Goal: Transaction & Acquisition: Purchase product/service

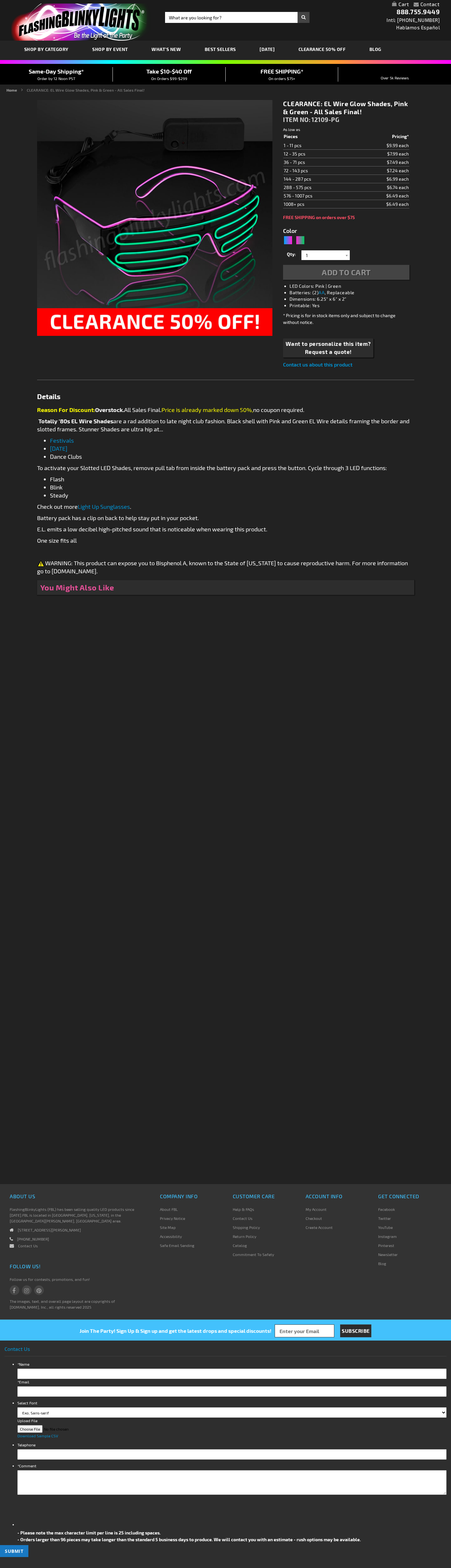
type input "5673"
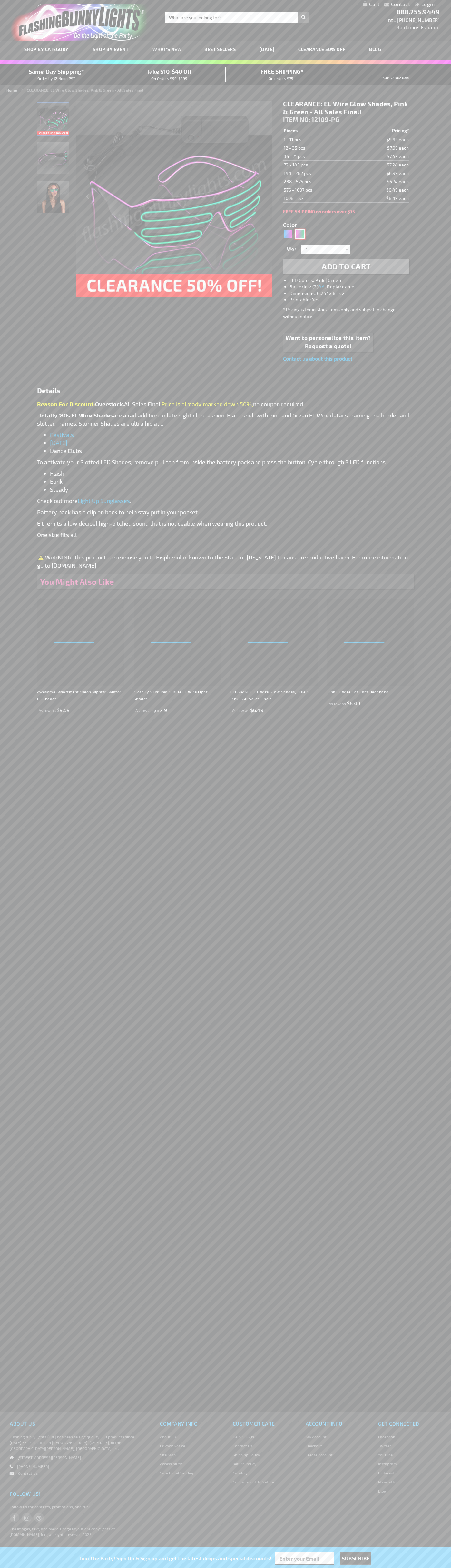
click at [300, 234] on div "Pink, Green" at bounding box center [300, 234] width 9 height 9
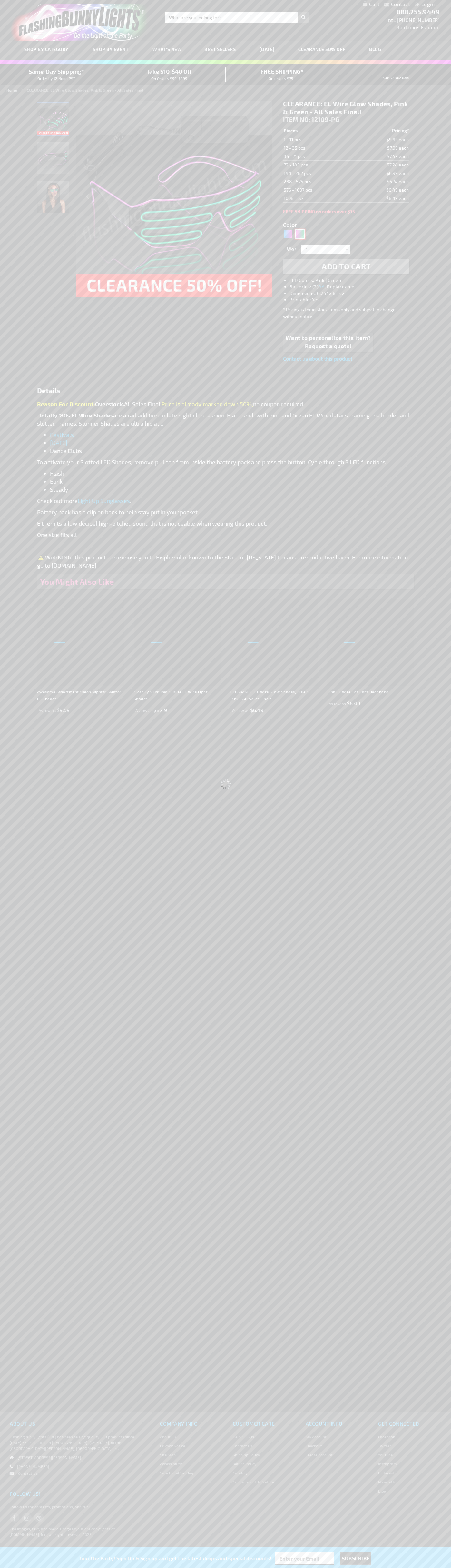
type input "Customize - CLEARANCE: EL Wire Glow Shades, Pink &amp; Green - All Sales Final!…"
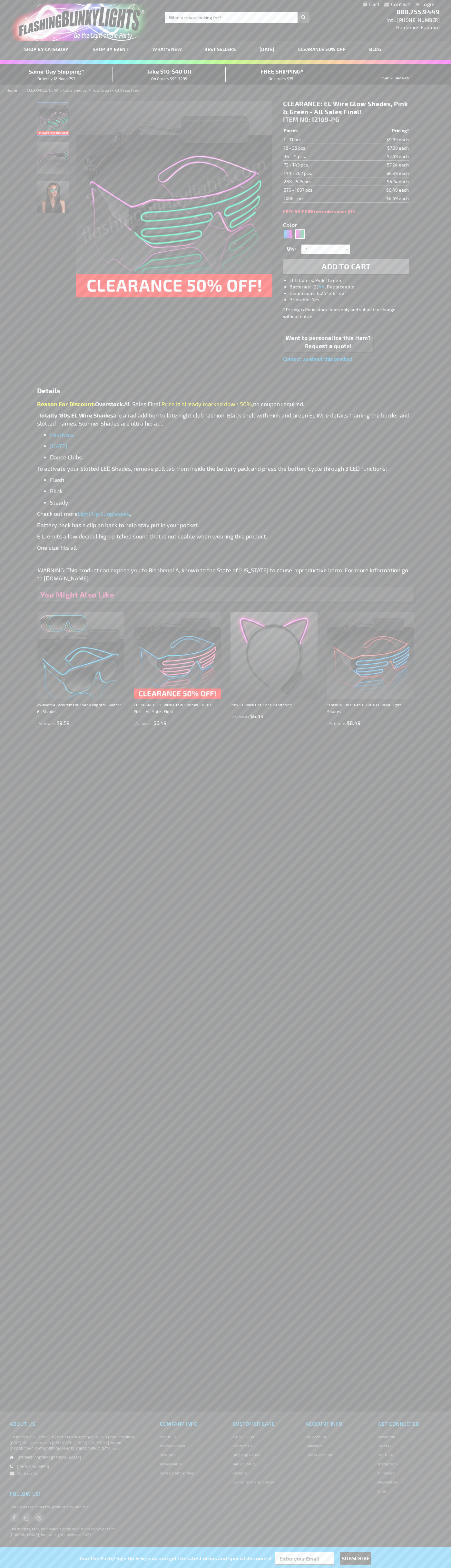
click at [347, 266] on span "Add to Cart" at bounding box center [347, 266] width 49 height 9
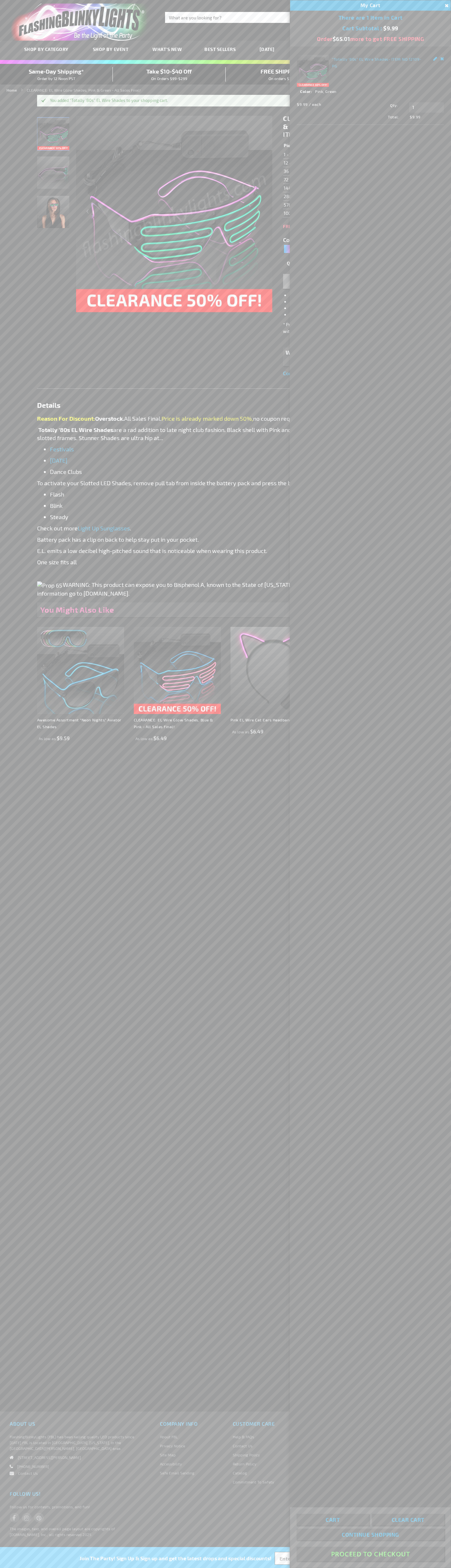
click at [371, 1554] on button "Proceed To Checkout" at bounding box center [370, 1554] width 148 height 14
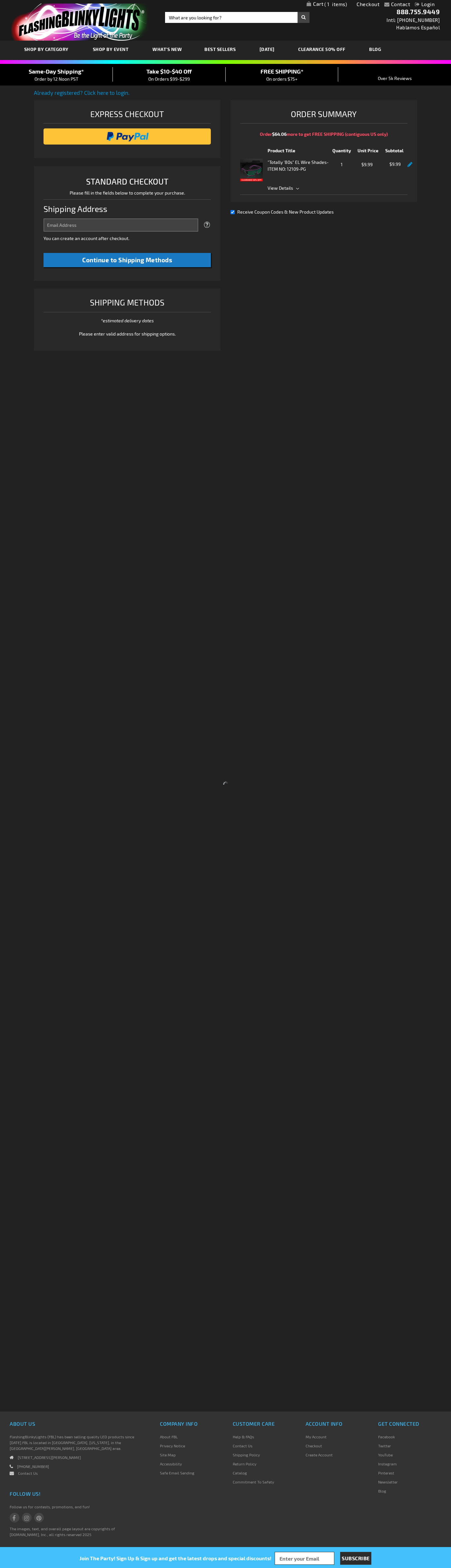
select select "US"
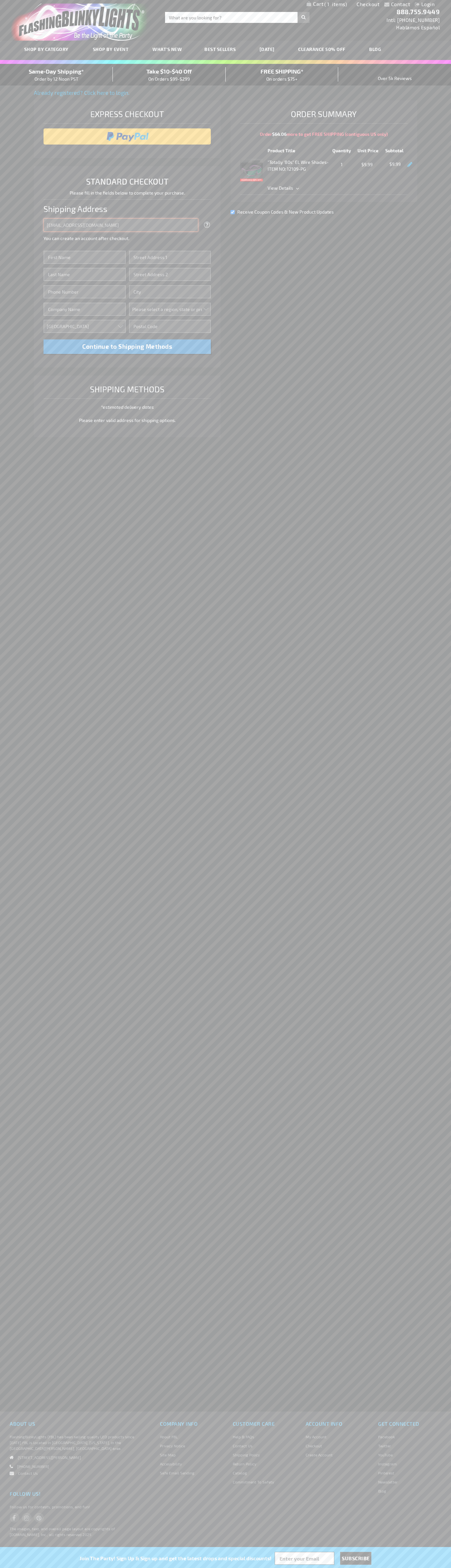
type input "johnsmith005@storebotmail.joonix.net"
type input "John"
type input "651 N. 34th Str."
type input "First floor"
type input "seattle"
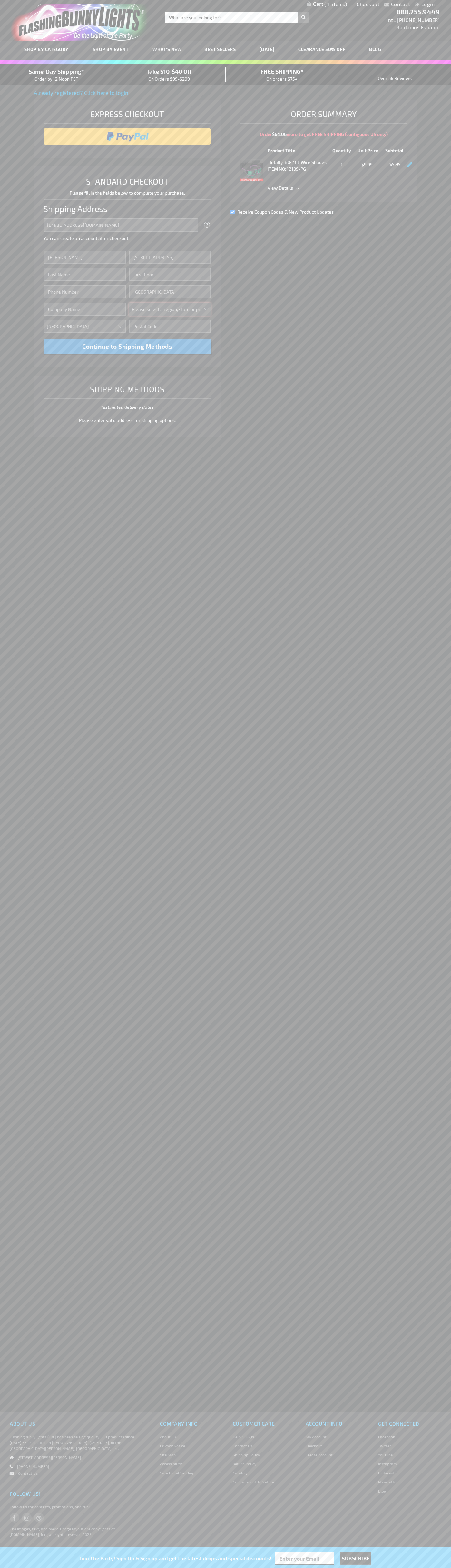
select select "62"
type input "98103"
type input "Smith"
type input "6502530000"
type input "John Smith"
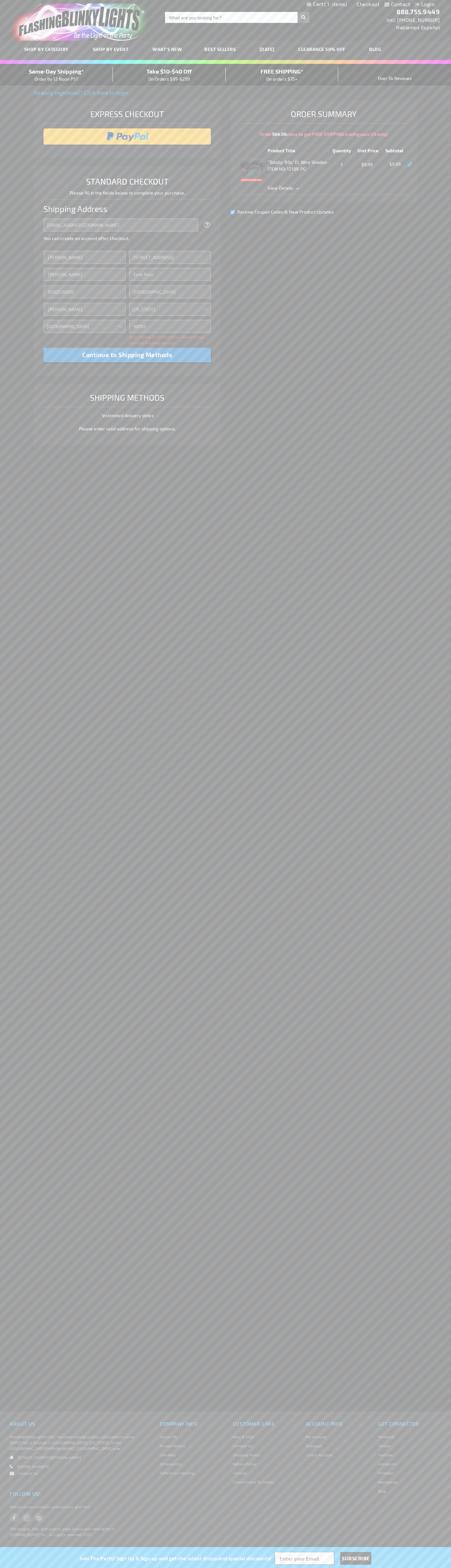
click at [57, 75] on div "Same-Day Shipping* Order by 12 Noon PST" at bounding box center [57, 75] width 113 height 15
click at [128, 136] on input "image" at bounding box center [127, 136] width 161 height 13
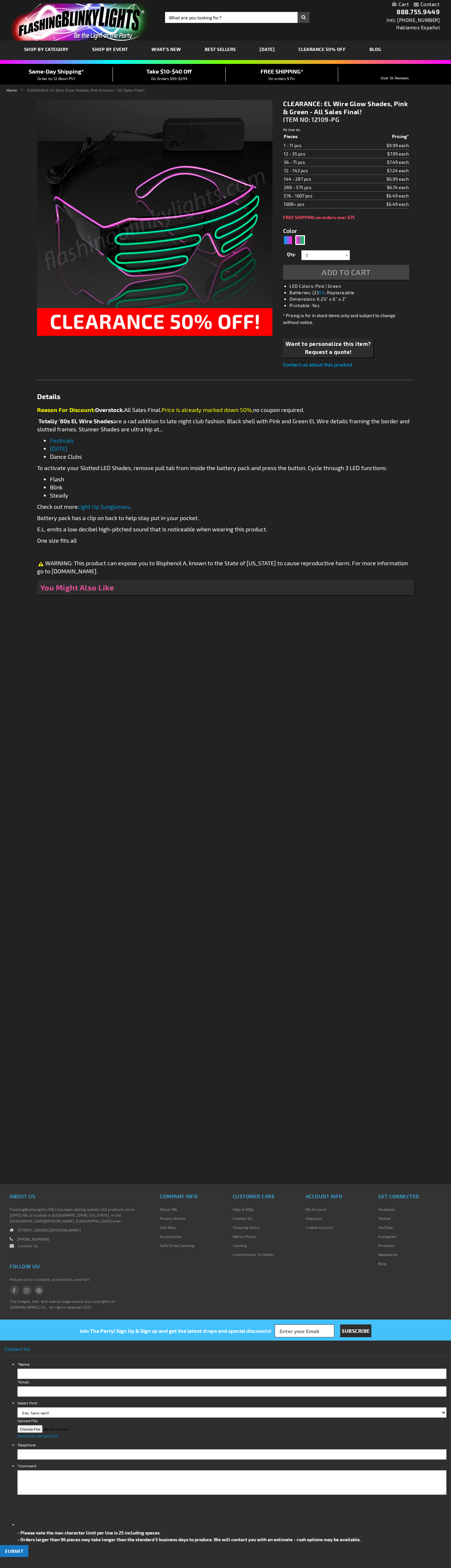
type input "5673"
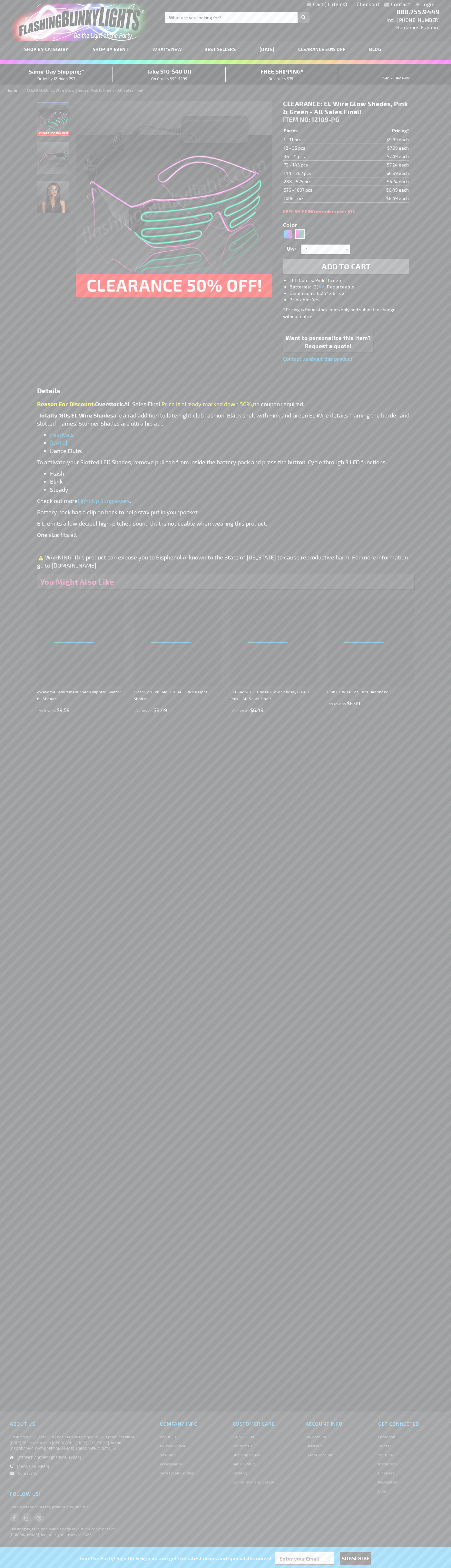
click at [327, 4] on span "1" at bounding box center [336, 4] width 23 height 6
